Goal: Transaction & Acquisition: Purchase product/service

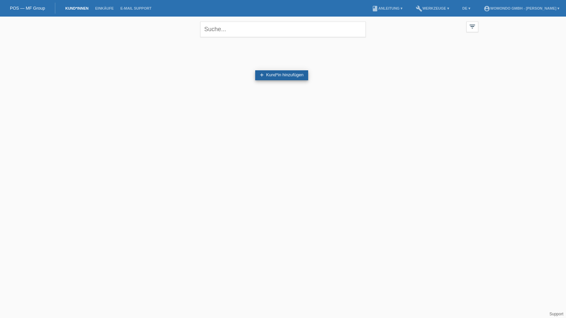
click at [272, 73] on link "add Kund*in hinzufügen" at bounding box center [281, 75] width 53 height 10
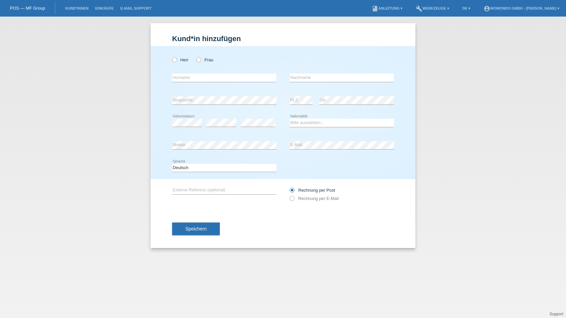
drag, startPoint x: 0, startPoint y: 0, endPoint x: 262, endPoint y: 74, distance: 271.8
click at [270, 73] on div "error Vorname" at bounding box center [224, 78] width 104 height 23
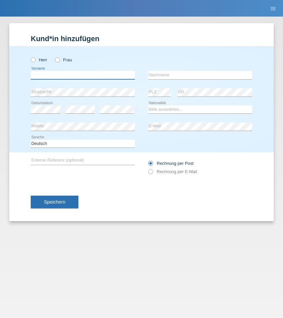
click at [72, 78] on input "text" at bounding box center [83, 75] width 104 height 8
click at [30, 56] on icon at bounding box center [30, 56] width 0 height 0
click at [33, 60] on input "Herr" at bounding box center [33, 59] width 4 height 4
radio input "true"
click at [66, 75] on input "text" at bounding box center [83, 75] width 104 height 8
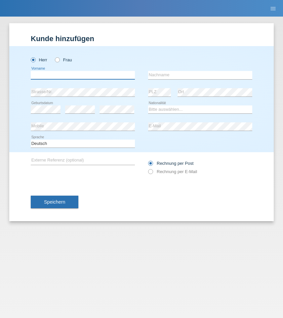
click at [66, 75] on input "text" at bounding box center [83, 75] width 104 height 8
paste input "Markus"
type input "Markus"
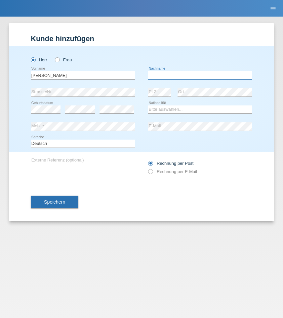
click at [217, 76] on input "text" at bounding box center [200, 75] width 104 height 8
paste input "Kunz"
type input "Kunz"
click at [160, 203] on div "Speichern" at bounding box center [142, 201] width 222 height 38
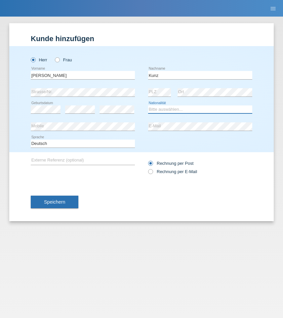
select select "CH"
click at [61, 199] on span "Speichern" at bounding box center [54, 201] width 21 height 5
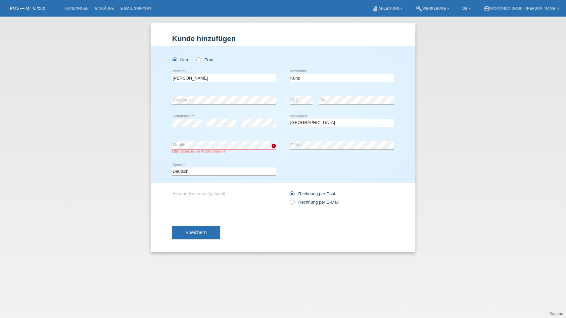
drag, startPoint x: 244, startPoint y: 218, endPoint x: 240, endPoint y: 220, distance: 4.4
click at [243, 218] on div "Speichern" at bounding box center [283, 232] width 222 height 38
click at [212, 229] on button "Speichern" at bounding box center [196, 232] width 48 height 13
click at [190, 229] on button "Speichern" at bounding box center [196, 232] width 48 height 13
click at [166, 145] on div "Herr Frau Markus error Vorname Kunz error" at bounding box center [283, 114] width 265 height 136
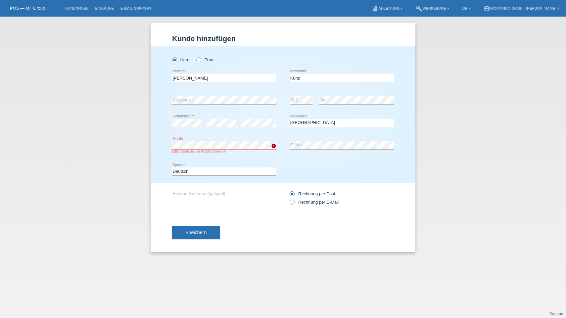
click at [167, 141] on div "Herr Frau Markus error Vorname Kunz error" at bounding box center [283, 114] width 265 height 136
click at [191, 231] on span "Speichern" at bounding box center [195, 231] width 21 height 5
click at [191, 228] on button "Speichern" at bounding box center [196, 232] width 48 height 13
click at [213, 150] on div "Bitte geben Sie die Mobilnummer ein" at bounding box center [224, 151] width 104 height 4
click at [155, 138] on div "Herr Frau Markus error Vorname Kunz error" at bounding box center [283, 114] width 265 height 136
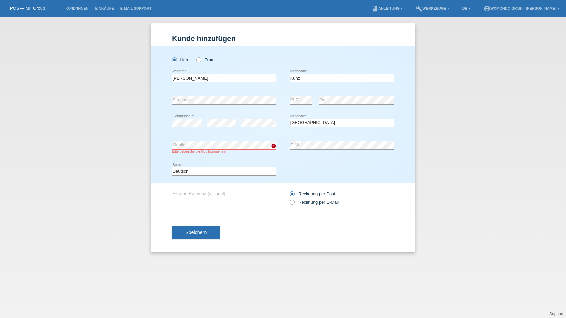
click at [249, 230] on div "Speichern" at bounding box center [283, 232] width 222 height 38
click at [199, 233] on span "Speichern" at bounding box center [195, 231] width 21 height 5
click at [194, 150] on div "Bitte geben Sie die Mobilnummer ein" at bounding box center [224, 151] width 104 height 4
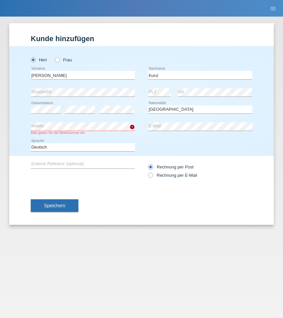
click at [98, 188] on div "Speichern" at bounding box center [142, 205] width 222 height 38
click at [65, 211] on button "Speichern" at bounding box center [55, 205] width 48 height 13
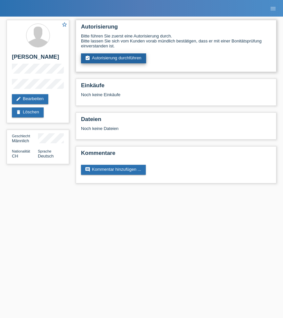
click at [129, 59] on link "assignment_turned_in Autorisierung durchführen" at bounding box center [113, 58] width 65 height 10
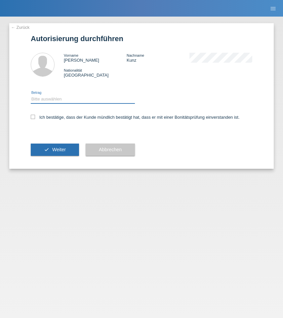
select select "3"
click at [39, 116] on label "Ich bestätige, dass der Kunde mündlich bestätigt hat, dass er mit einer Bonität…" at bounding box center [135, 117] width 209 height 5
click at [35, 116] on input "Ich bestätige, dass der Kunde mündlich bestätigt hat, dass er mit einer Bonität…" at bounding box center [33, 117] width 4 height 4
checkbox input "true"
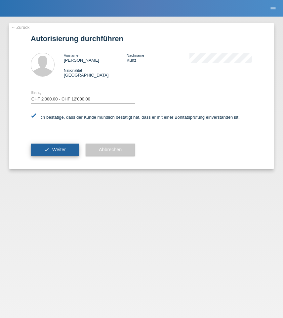
click at [53, 150] on span "Weiter" at bounding box center [59, 149] width 14 height 5
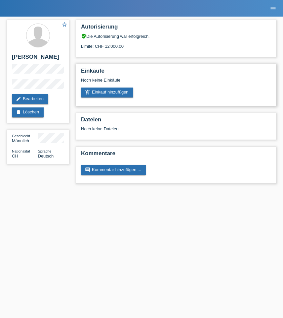
click at [184, 95] on div "add_shopping_cart Einkauf hinzufügen" at bounding box center [176, 92] width 190 height 10
click at [119, 93] on link "add_shopping_cart Einkauf hinzufügen" at bounding box center [107, 92] width 52 height 10
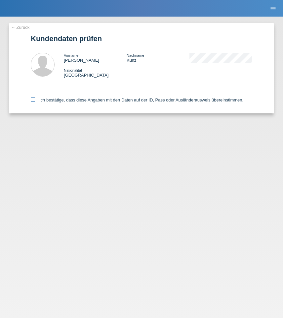
click at [31, 102] on icon at bounding box center [33, 99] width 4 height 4
click at [31, 102] on input "Ich bestätige, dass diese Angaben mit den Daten auf der ID, Pass oder Ausländer…" at bounding box center [33, 99] width 4 height 4
checkbox input "true"
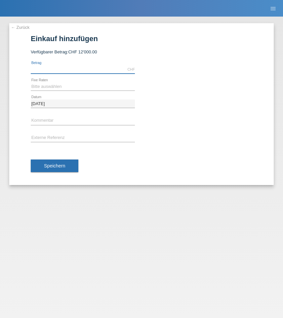
click at [88, 69] on input "text" at bounding box center [83, 69] width 104 height 8
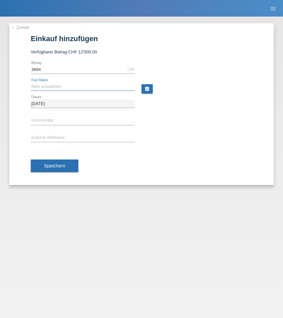
type input "3894.00"
select select "659"
drag, startPoint x: 63, startPoint y: 77, endPoint x: 62, endPoint y: 71, distance: 6.4
click at [62, 76] on div "3894.00 CHF error [GEOGRAPHIC_DATA]" at bounding box center [83, 69] width 104 height 17
click at [62, 71] on input "3894.00" at bounding box center [83, 69] width 104 height 8
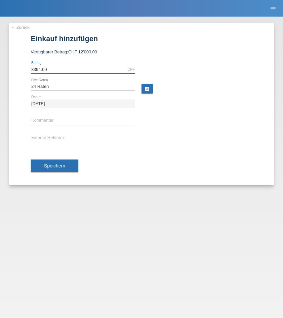
type input "3394.00"
click at [168, 138] on div "error Externe Referenz" at bounding box center [142, 137] width 222 height 17
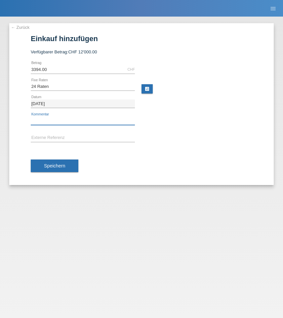
click at [57, 124] on div "error Kommentar" at bounding box center [83, 121] width 104 height 9
click at [46, 119] on input "text" at bounding box center [83, 121] width 104 height 8
paste input "- Markus Kunz"
drag, startPoint x: 72, startPoint y: 119, endPoint x: 21, endPoint y: 116, distance: 51.1
click at [21, 116] on div "← Zurück Einkauf hinzufügen Verfügbarer Betrag: CHF 12'000.00 3394.00" at bounding box center [141, 104] width 265 height 162
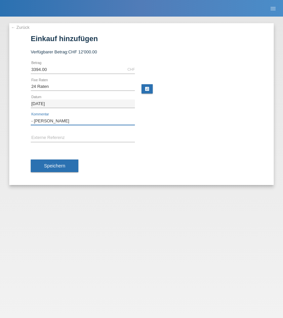
paste input "AU-18072"
type input "AU-18072"
click at [61, 138] on input "text" at bounding box center [83, 138] width 104 height 8
paste input "AU-18072"
type input "AU-18072"
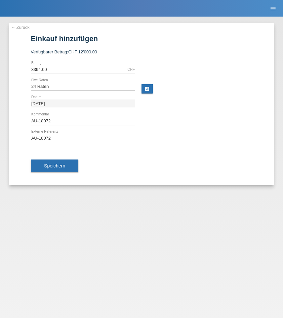
click at [138, 174] on div "Speichern" at bounding box center [142, 165] width 222 height 38
click at [65, 168] on button "Speichern" at bounding box center [55, 165] width 48 height 13
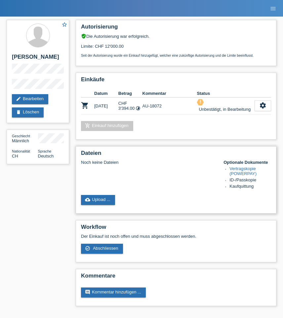
click at [244, 172] on link "Vertragskopie (POWERPAY)" at bounding box center [243, 171] width 27 height 10
drag, startPoint x: 258, startPoint y: 181, endPoint x: 228, endPoint y: 182, distance: 29.8
click at [230, 182] on li "ID-/Passkopie" at bounding box center [251, 180] width 42 height 6
drag, startPoint x: 192, startPoint y: 188, endPoint x: 186, endPoint y: 187, distance: 6.0
click at [192, 188] on div "Noch keine Dateien Optionale Dokumente Vertragskopie (POWERPAY) ID-/Passkopie K…" at bounding box center [176, 175] width 190 height 30
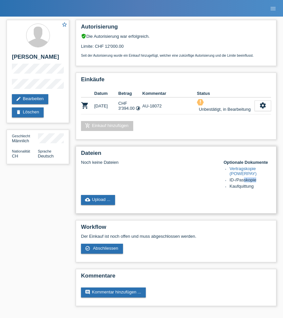
click at [245, 183] on li "ID-/Passkopie" at bounding box center [251, 180] width 42 height 6
drag, startPoint x: 244, startPoint y: 182, endPoint x: 248, endPoint y: 180, distance: 4.6
click at [243, 182] on li "ID-/Passkopie" at bounding box center [251, 180] width 42 height 6
click at [173, 184] on div "Noch keine Dateien Optionale Dokumente Vertragskopie (POWERPAY) ID-/Passkopie K…" at bounding box center [176, 175] width 190 height 30
click at [245, 183] on li "ID-/Passkopie" at bounding box center [251, 180] width 42 height 6
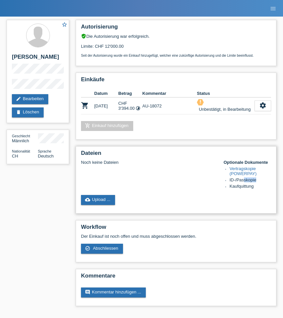
click at [245, 183] on li "ID-/Passkopie" at bounding box center [251, 180] width 42 height 6
click at [243, 182] on li "ID-/Passkopie" at bounding box center [251, 180] width 42 height 6
click at [182, 183] on div "Noch keine Dateien Optionale Dokumente Vertragskopie (POWERPAY) ID-/Passkopie K…" at bounding box center [176, 175] width 190 height 30
click at [230, 182] on li "ID-/Passkopie" at bounding box center [251, 180] width 42 height 6
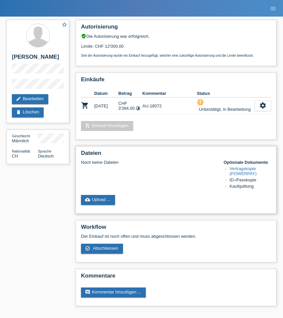
click at [231, 182] on li "ID-/Passkopie" at bounding box center [251, 180] width 42 height 6
drag, startPoint x: 231, startPoint y: 182, endPoint x: 169, endPoint y: 180, distance: 62.6
click at [239, 182] on li "ID-/Passkopie" at bounding box center [251, 180] width 42 height 6
click at [168, 180] on div "Noch keine Dateien Optionale Dokumente Vertragskopie (POWERPAY) ID-/Passkopie K…" at bounding box center [176, 175] width 190 height 30
click at [155, 187] on div "Noch keine Dateien Optionale Dokumente Vertragskopie (POWERPAY) ID-/Passkopie K…" at bounding box center [176, 175] width 190 height 30
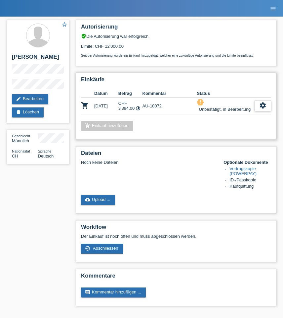
click at [261, 104] on icon "settings" at bounding box center [263, 105] width 7 height 7
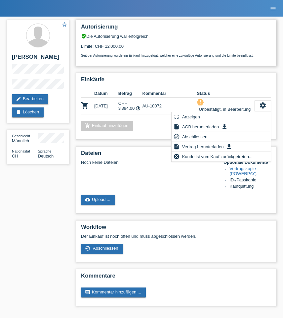
click at [234, 66] on div "Autorisierung verified_user Die Autorisierung war erfolgreich. Limite: CHF 12'0…" at bounding box center [176, 43] width 201 height 46
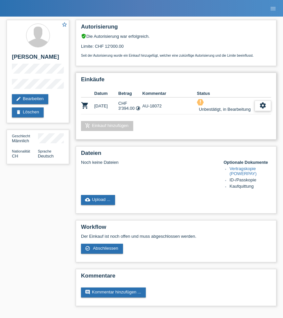
click at [263, 108] on icon "settings" at bounding box center [263, 105] width 7 height 7
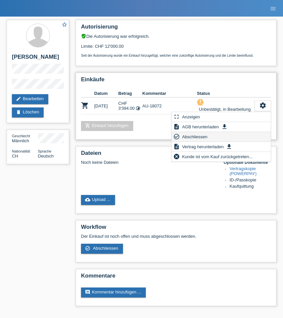
click at [192, 134] on span "Abschliessen" at bounding box center [194, 136] width 27 height 8
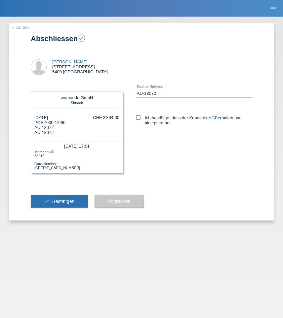
click at [22, 28] on link "← Zurück" at bounding box center [20, 27] width 19 height 5
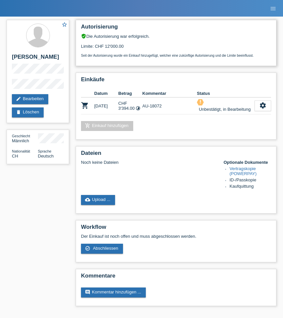
click at [155, 38] on div "verified_user Die Autorisierung war erfolgreich. Limite: CHF 12'000.00 Seit der…" at bounding box center [176, 45] width 190 height 24
drag, startPoint x: 154, startPoint y: 38, endPoint x: 81, endPoint y: 35, distance: 73.5
click at [81, 35] on div "Autorisierung verified_user Die Autorisierung war erfolgreich. Limite: CHF 12'0…" at bounding box center [176, 43] width 201 height 46
drag, startPoint x: 134, startPoint y: 42, endPoint x: 140, endPoint y: 39, distance: 6.7
click at [92, 35] on div "verified_user Die Autorisierung war erfolgreich. Limite: CHF 12'000.00 Seit der…" at bounding box center [176, 45] width 190 height 24
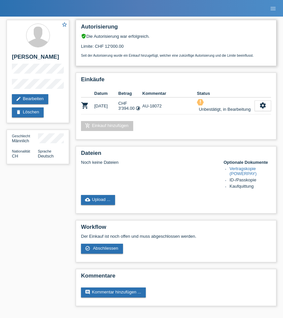
click at [151, 39] on div "Limite: CHF 12'000.00 Seit der Autorisierung wurde ein Einkauf hinzugefügt, wel…" at bounding box center [176, 48] width 190 height 19
drag, startPoint x: 145, startPoint y: 38, endPoint x: 85, endPoint y: 42, distance: 59.4
click at [85, 40] on div "verified_user Die Autorisierung war erfolgreich. Limite: CHF 12'000.00 Seit der…" at bounding box center [176, 45] width 190 height 24
click at [98, 42] on div "Limite: CHF 12'000.00 Seit der Autorisierung wurde ein Einkauf hinzugefügt, wel…" at bounding box center [176, 48] width 190 height 19
drag, startPoint x: 89, startPoint y: 37, endPoint x: 132, endPoint y: 37, distance: 42.7
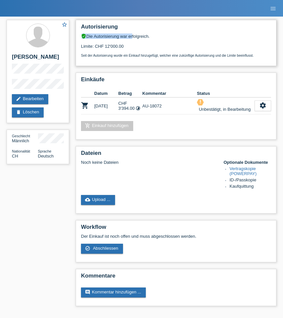
click at [132, 37] on div "verified_user Die Autorisierung war erfolgreich." at bounding box center [176, 35] width 190 height 5
click at [113, 128] on link "add_shopping_cart Einkauf hinzufügen" at bounding box center [107, 126] width 52 height 10
click at [263, 116] on div "Einkäufe Datum Betrag Kommentar Status shopping_cart [DATE] CHF 3'394.00 timela…" at bounding box center [176, 106] width 201 height 67
click at [266, 109] on icon "settings" at bounding box center [263, 105] width 7 height 7
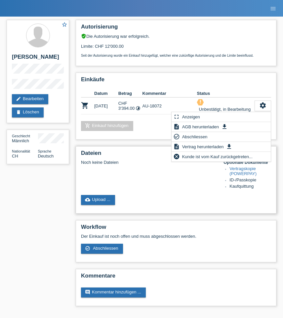
click at [198, 175] on div "Noch keine Dateien Optionale Dokumente Vertragskopie (POWERPAY) ID-/Passkopie K…" at bounding box center [176, 175] width 190 height 30
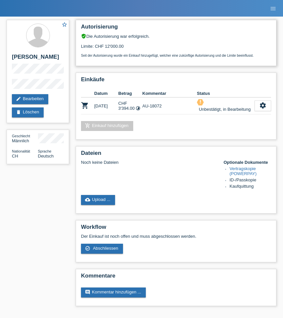
click at [232, 51] on div "Seit der Autorisierung wurde ein Einkauf hinzugefügt, welcher eine zukünftige A…" at bounding box center [176, 53] width 190 height 9
click at [240, 172] on link "Vertragskopie (POWERPAY)" at bounding box center [243, 171] width 27 height 10
